Goal: Check status: Check status

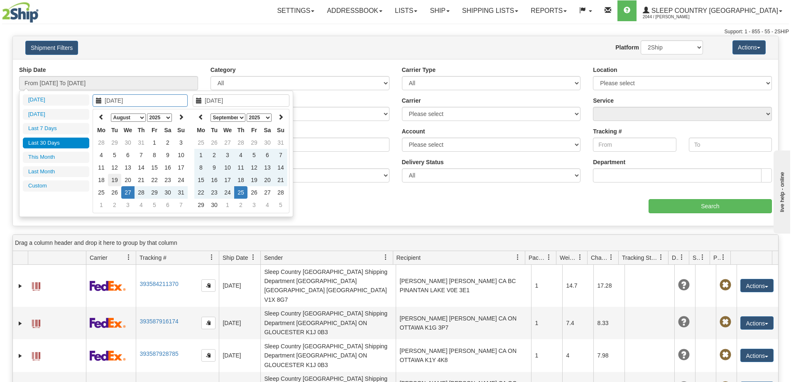
type input "[DATE]"
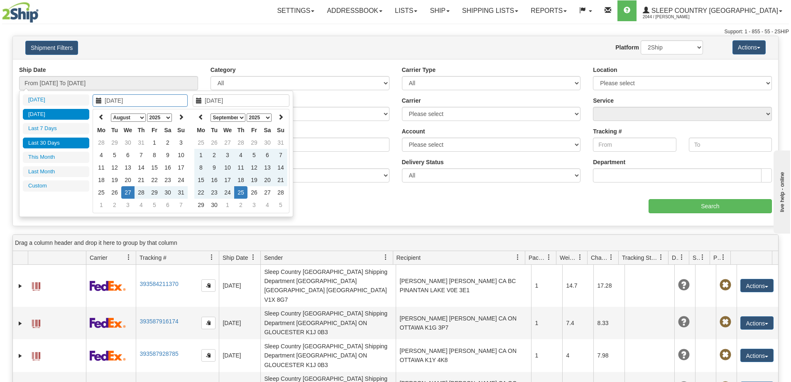
type input "[DATE]"
click at [122, 144] on td "30" at bounding box center [127, 142] width 13 height 12
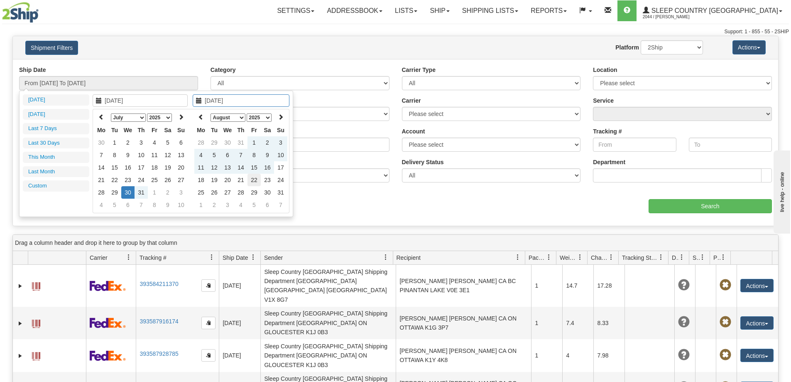
type input "[DATE]"
click at [258, 179] on td "22" at bounding box center [254, 180] width 13 height 12
type input "From [DATE] To [DATE]"
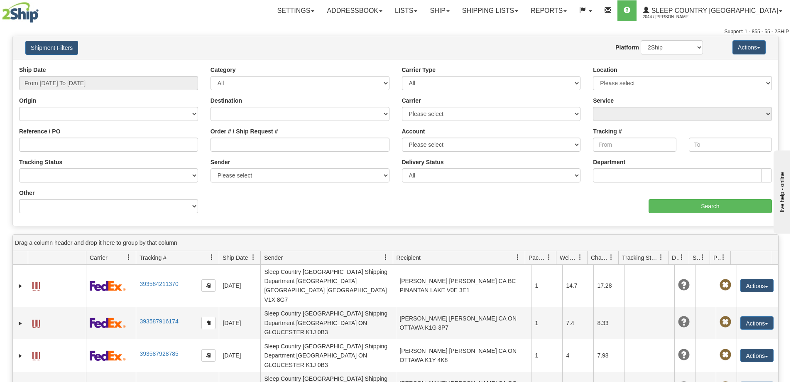
click at [130, 135] on div "Reference / PO" at bounding box center [108, 139] width 179 height 25
click at [130, 146] on input "Reference / PO" at bounding box center [108, 145] width 179 height 14
paste input "9000I017191"
type input "9000I017191"
click at [155, 86] on input "From [DATE] To [DATE]" at bounding box center [108, 83] width 179 height 14
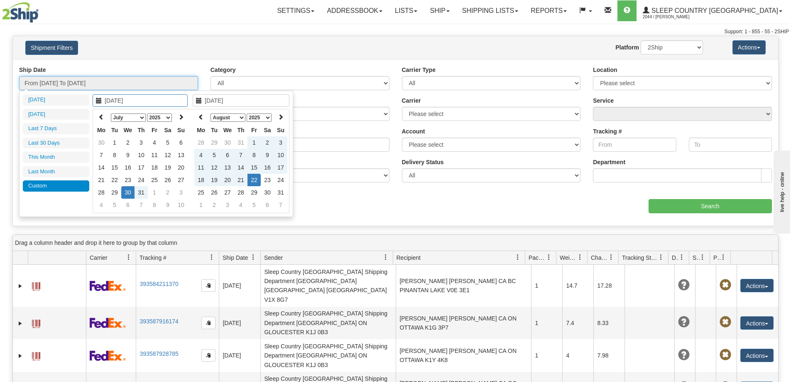
type input "[DATE]"
click at [134, 195] on td "30" at bounding box center [127, 192] width 13 height 12
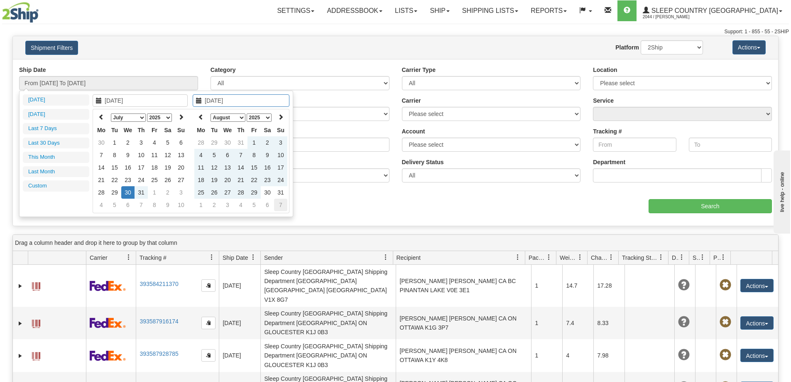
type input "[DATE]"
click at [285, 206] on td "7" at bounding box center [280, 205] width 13 height 12
type input "From [DATE] To [DATE]"
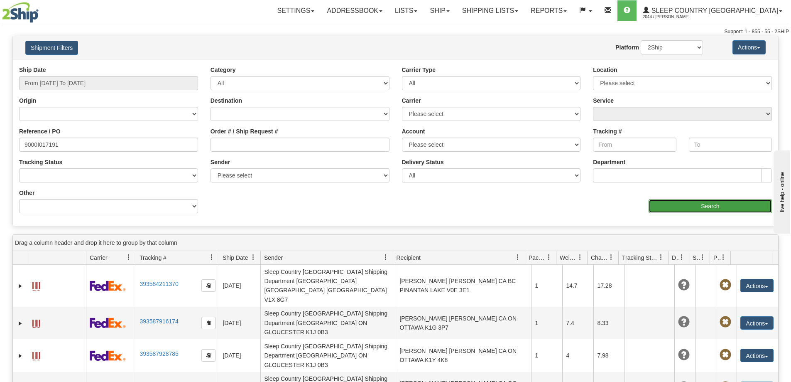
click at [670, 199] on input "Search" at bounding box center [710, 206] width 123 height 14
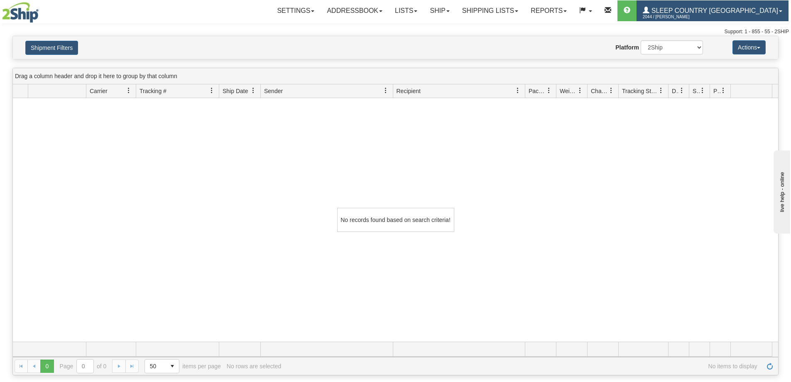
click at [704, 2] on link "Sleep Country [GEOGRAPHIC_DATA] 2044 / [PERSON_NAME]" at bounding box center [713, 10] width 152 height 21
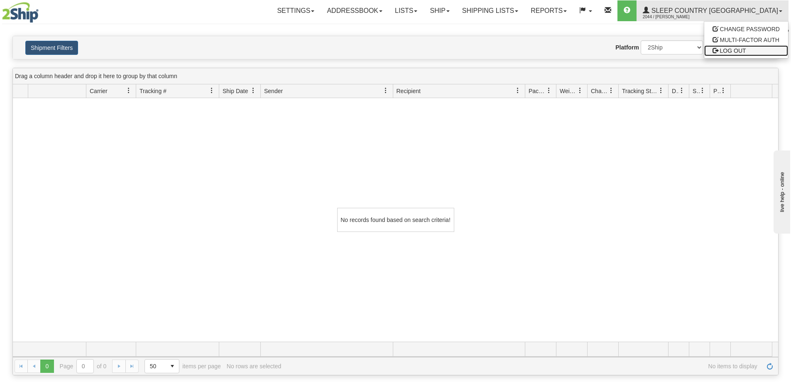
click at [733, 53] on span "LOG OUT" at bounding box center [733, 50] width 26 height 7
